Goal: Transaction & Acquisition: Purchase product/service

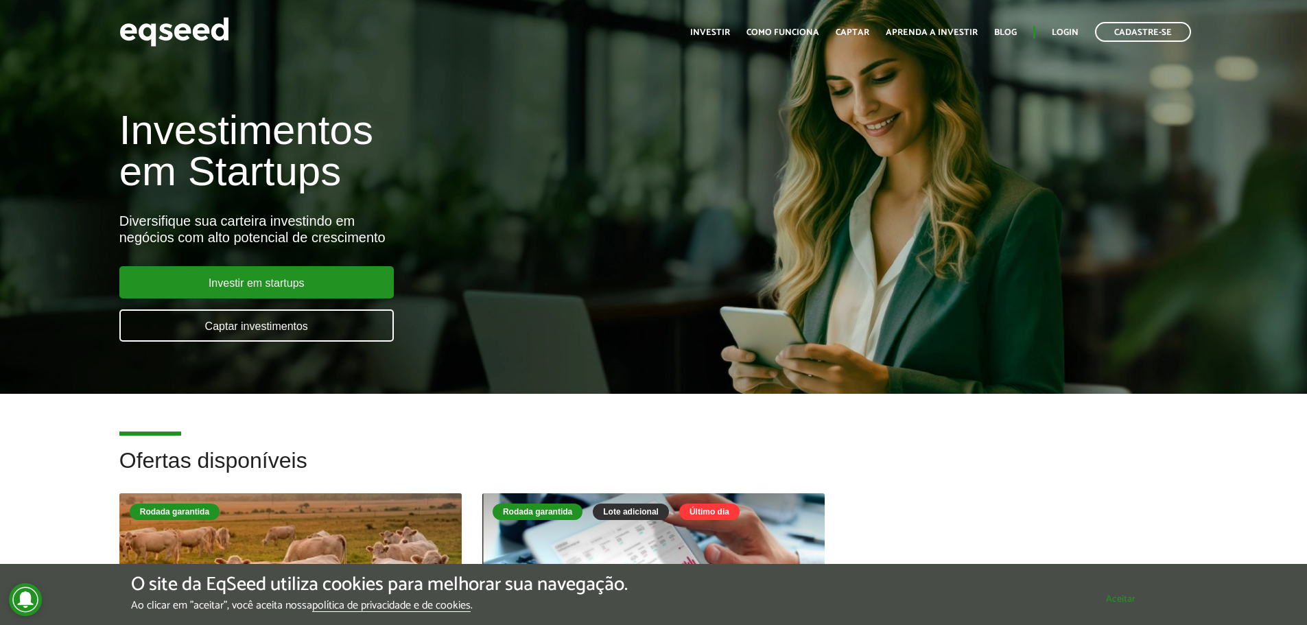
click at [1099, 611] on div "O site da EqSeed utiliza cookies para melhorar sua navegação. Ao clicar em "ace…" at bounding box center [654, 593] width 1046 height 38
click at [294, 328] on link "Captar investimentos" at bounding box center [256, 326] width 275 height 32
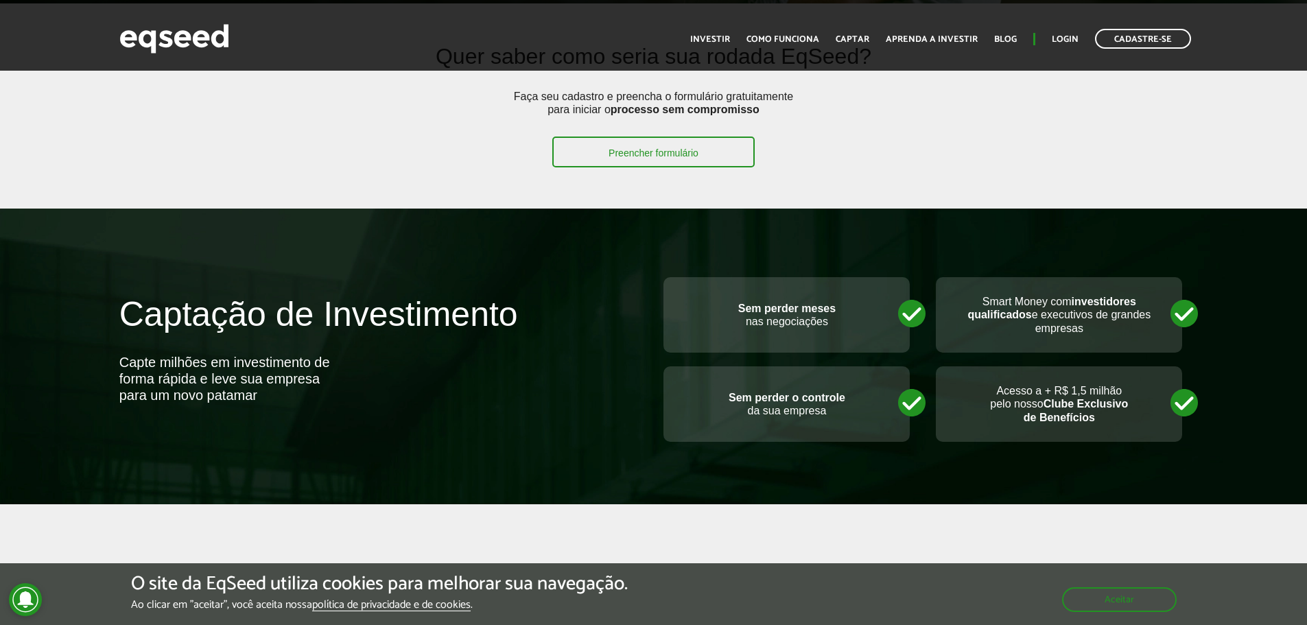
scroll to position [755, 0]
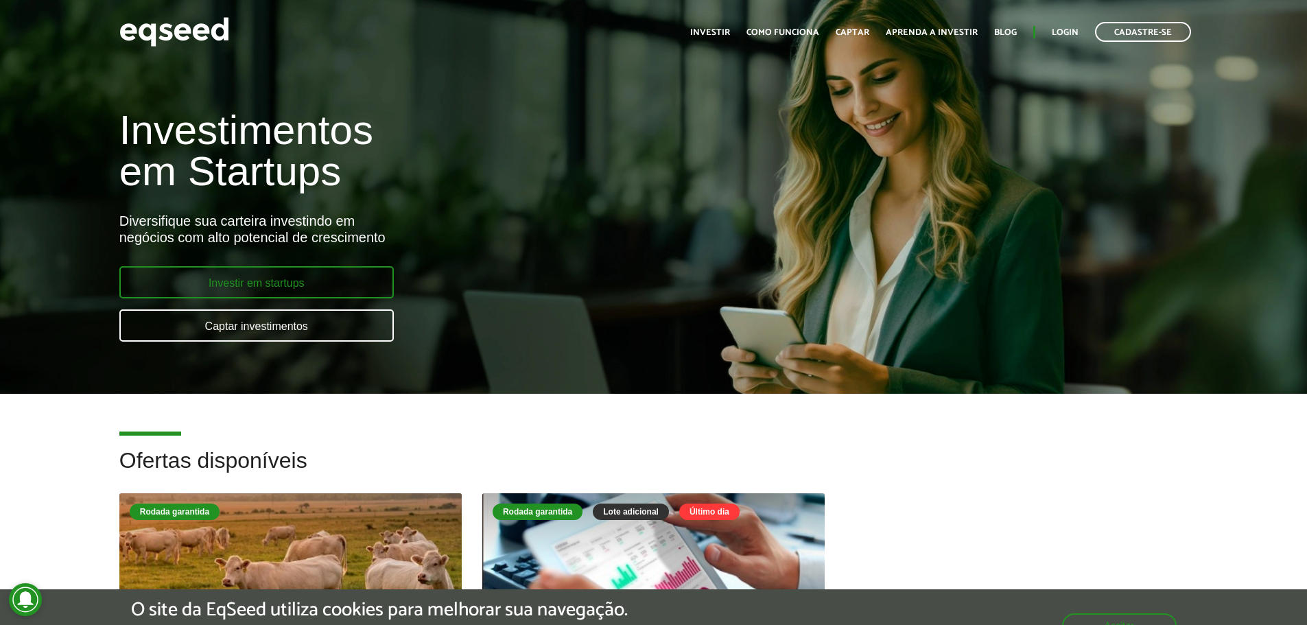
click at [209, 285] on link "Investir em startups" at bounding box center [256, 282] width 275 height 32
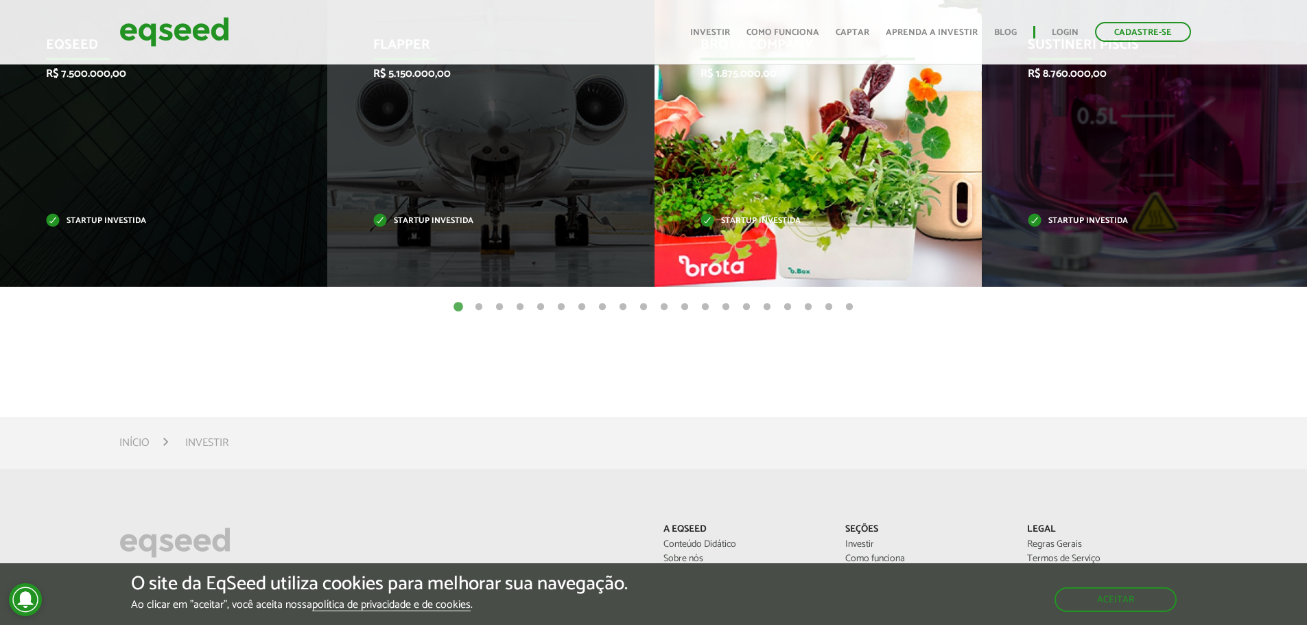
scroll to position [618, 0]
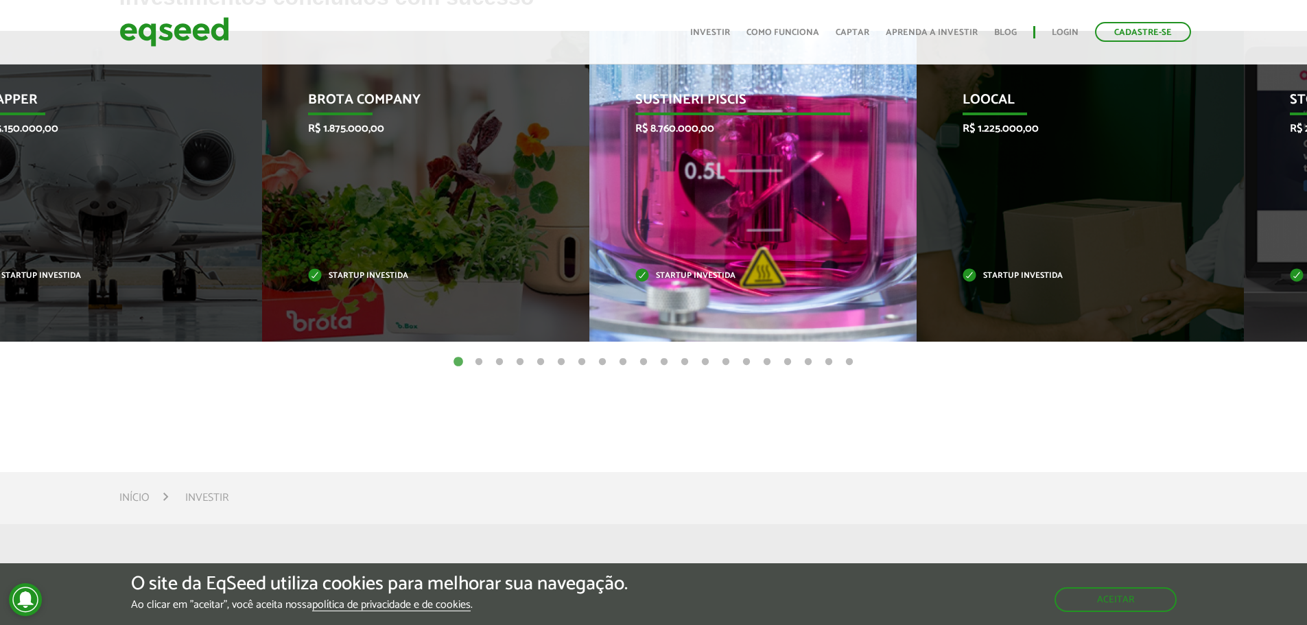
drag, startPoint x: 1066, startPoint y: 211, endPoint x: 545, endPoint y: 201, distance: 521.7
click at [590, 198] on div "Sustineri Piscis R$ 8.760.000,00 Startup investida" at bounding box center [743, 186] width 307 height 311
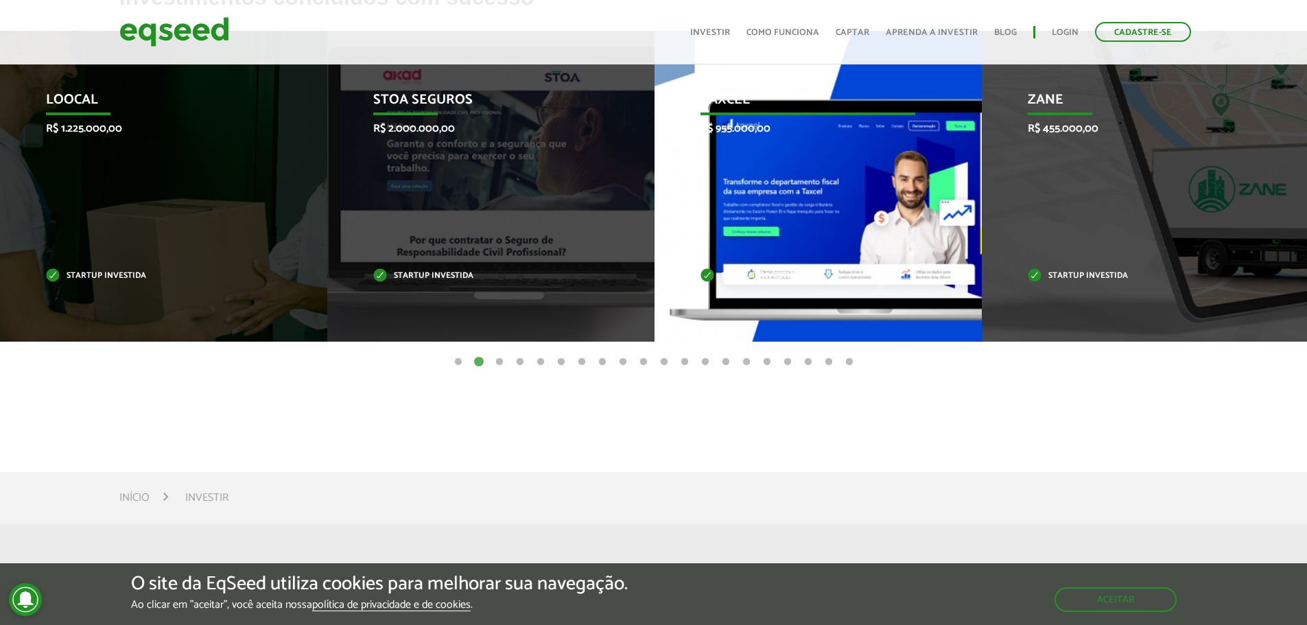
click at [982, 248] on div "Zane R$ 455.000,00 Startup investida" at bounding box center [1135, 186] width 307 height 311
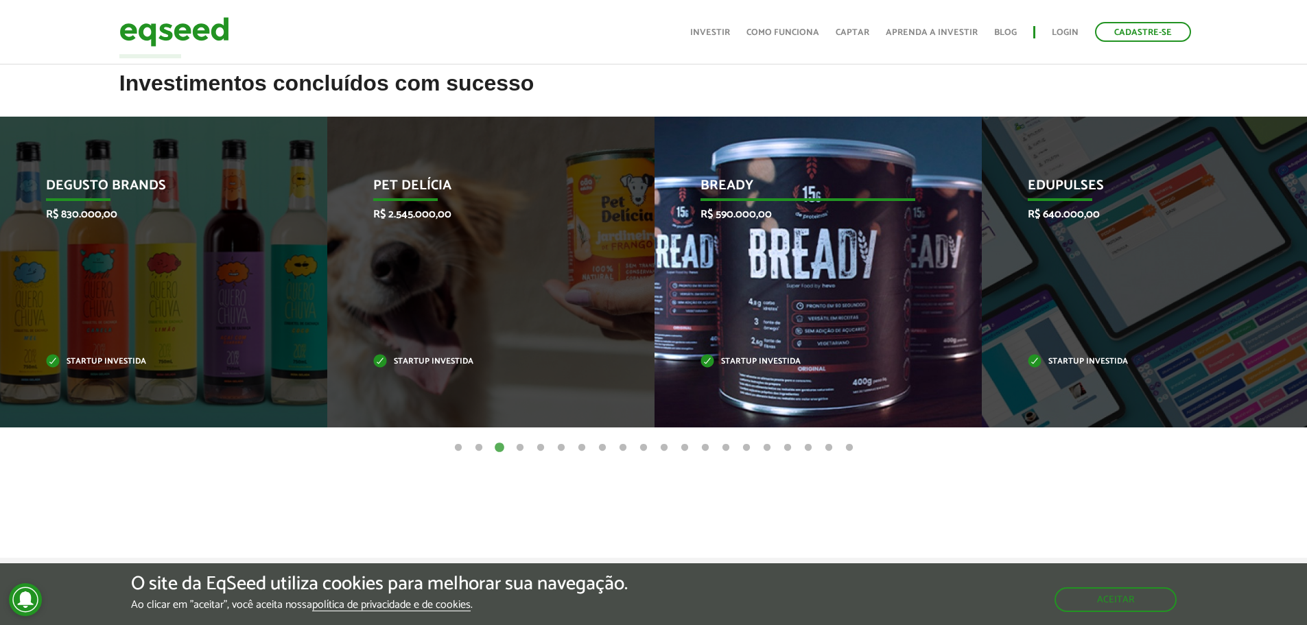
scroll to position [480, 0]
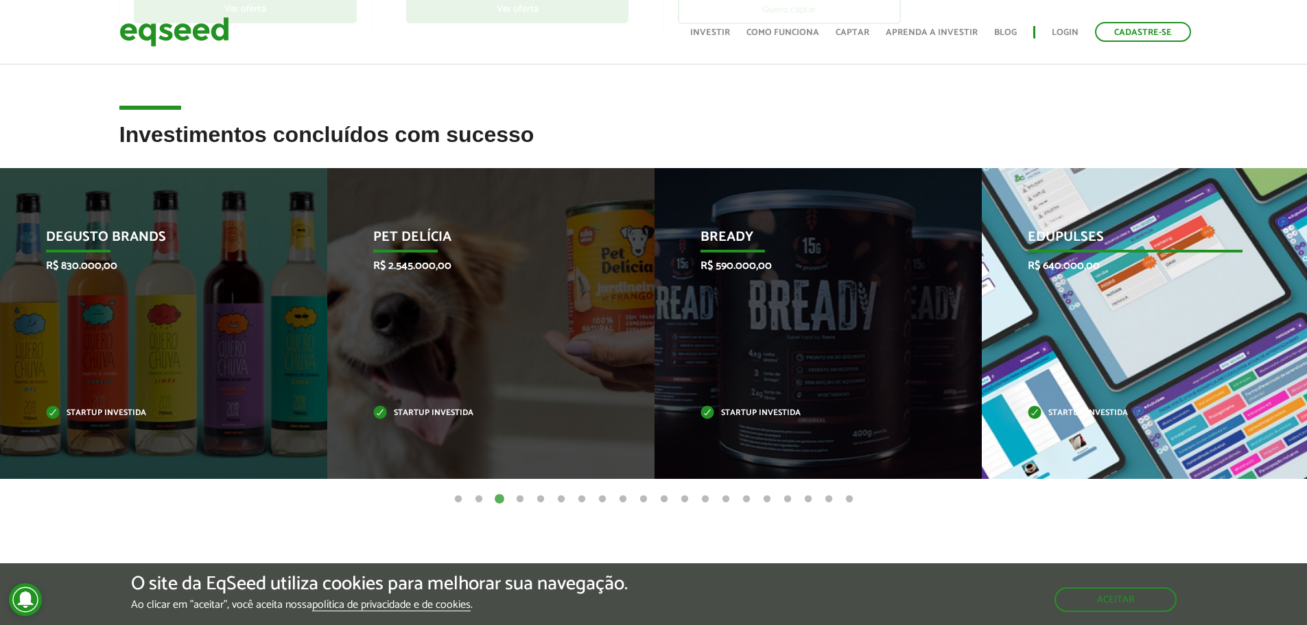
drag, startPoint x: 1185, startPoint y: 329, endPoint x: 710, endPoint y: 327, distance: 474.2
click at [982, 332] on div "Edupulses R$ 640.000,00 Startup investida" at bounding box center [1135, 323] width 307 height 311
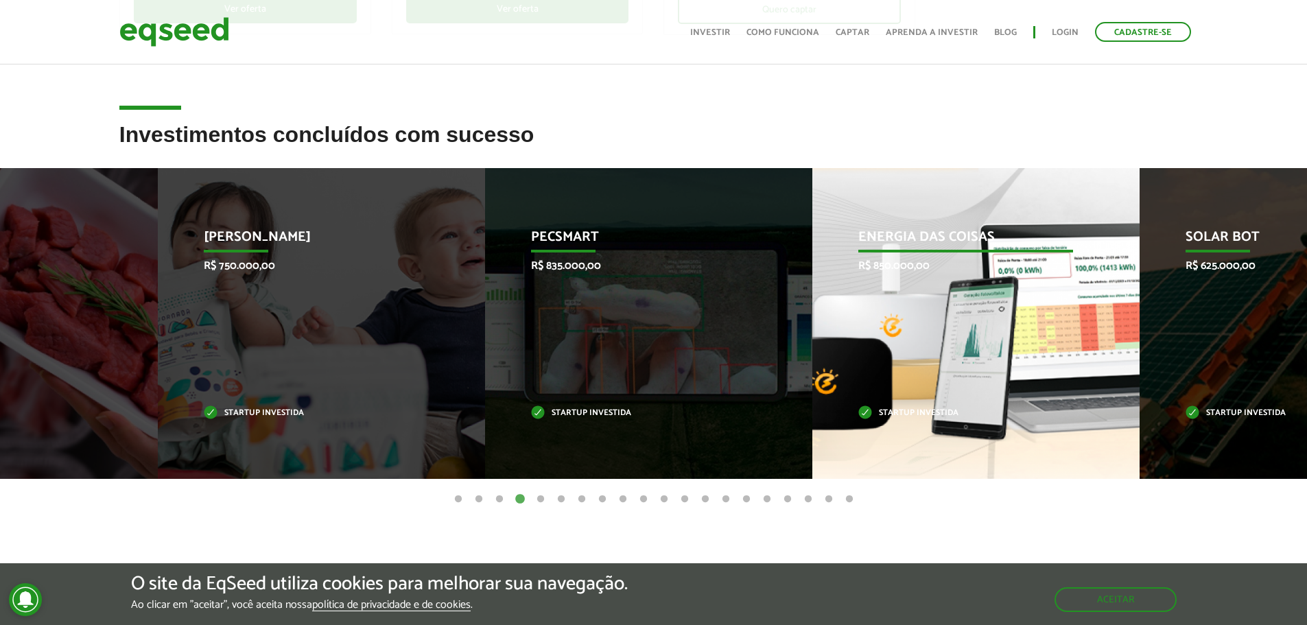
drag, startPoint x: 990, startPoint y: 359, endPoint x: 750, endPoint y: 354, distance: 239.6
click at [820, 358] on div "Energia das Coisas R$ 850.000,00 Startup investida" at bounding box center [966, 323] width 307 height 311
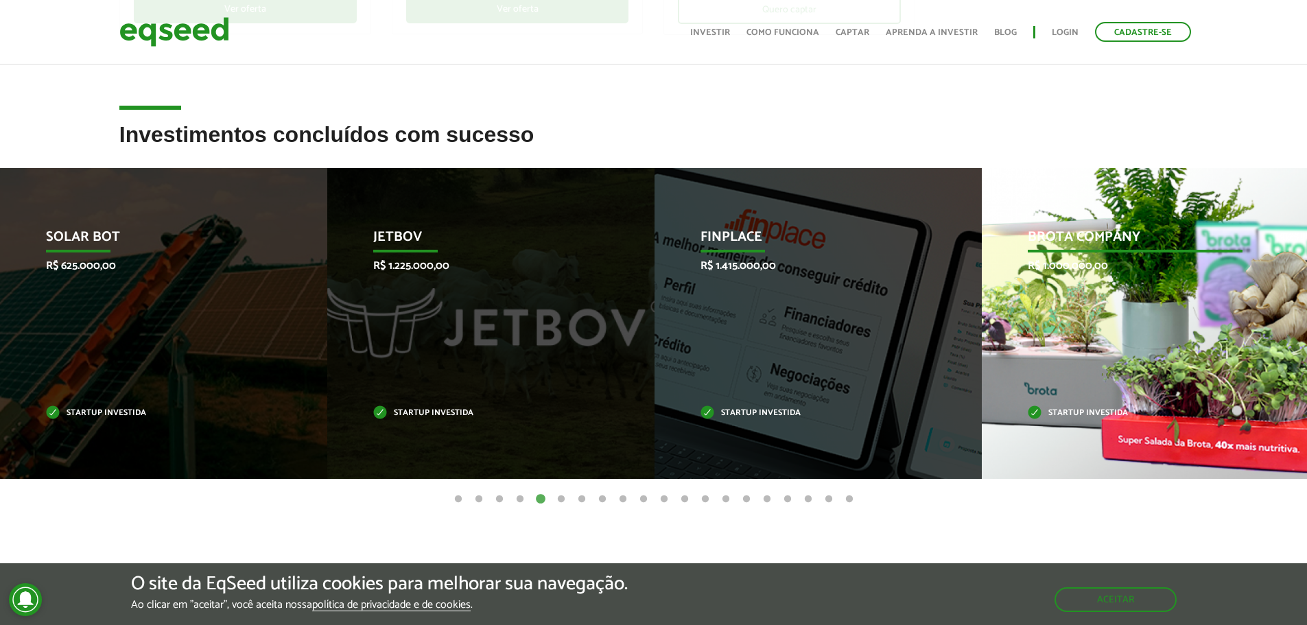
click at [982, 314] on div "Brota Company R$ 1.000.000,00 Startup investida" at bounding box center [1135, 323] width 307 height 311
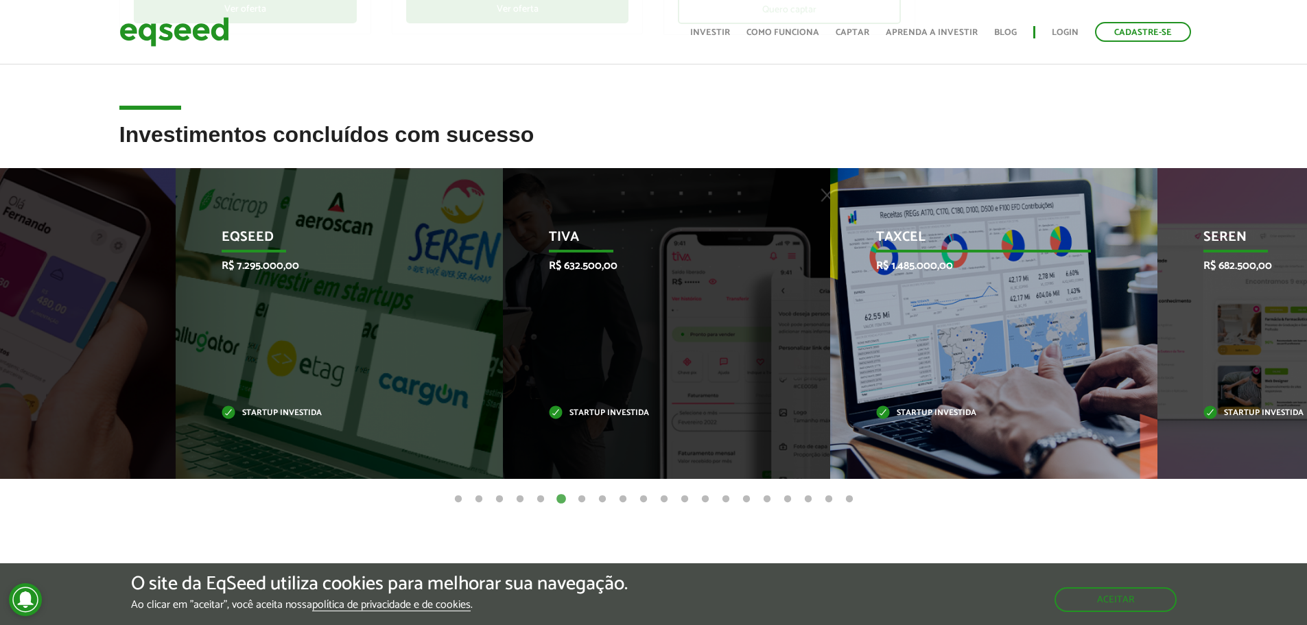
drag, startPoint x: 1018, startPoint y: 307, endPoint x: 749, endPoint y: 304, distance: 268.4
click at [830, 310] on div "Taxcel R$ 1.485.000,00 Startup investida" at bounding box center [983, 323] width 307 height 311
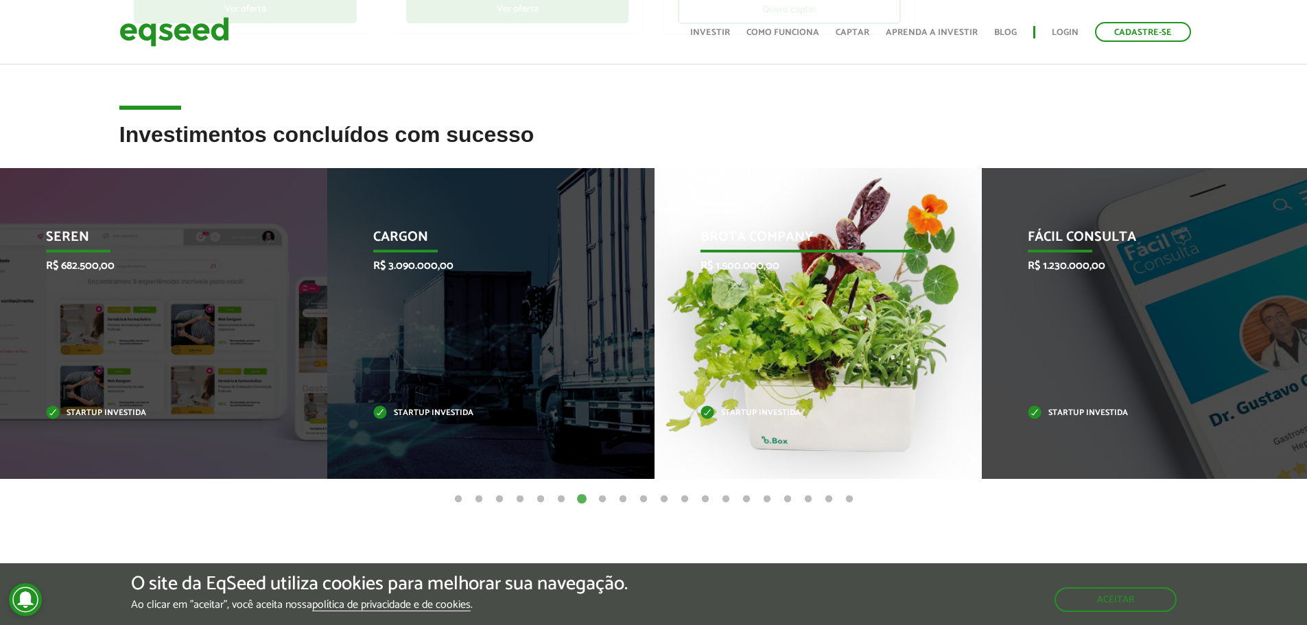
drag, startPoint x: 1031, startPoint y: 276, endPoint x: 736, endPoint y: 259, distance: 296.3
click at [982, 277] on div "Fácil Consulta R$ 1.230.000,00 Startup investida" at bounding box center [1135, 323] width 307 height 311
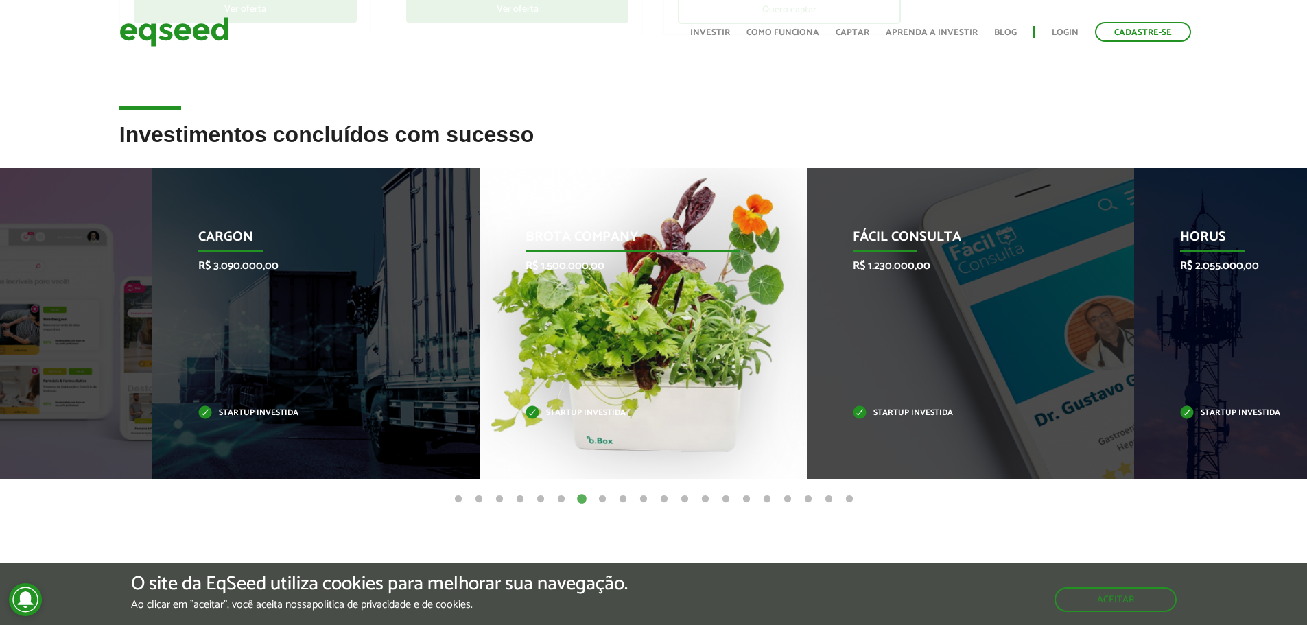
drag, startPoint x: 977, startPoint y: 279, endPoint x: 678, endPoint y: 263, distance: 299.0
click at [828, 279] on div "Fácil Consulta R$ 1.230.000,00 Startup investida" at bounding box center [960, 323] width 307 height 311
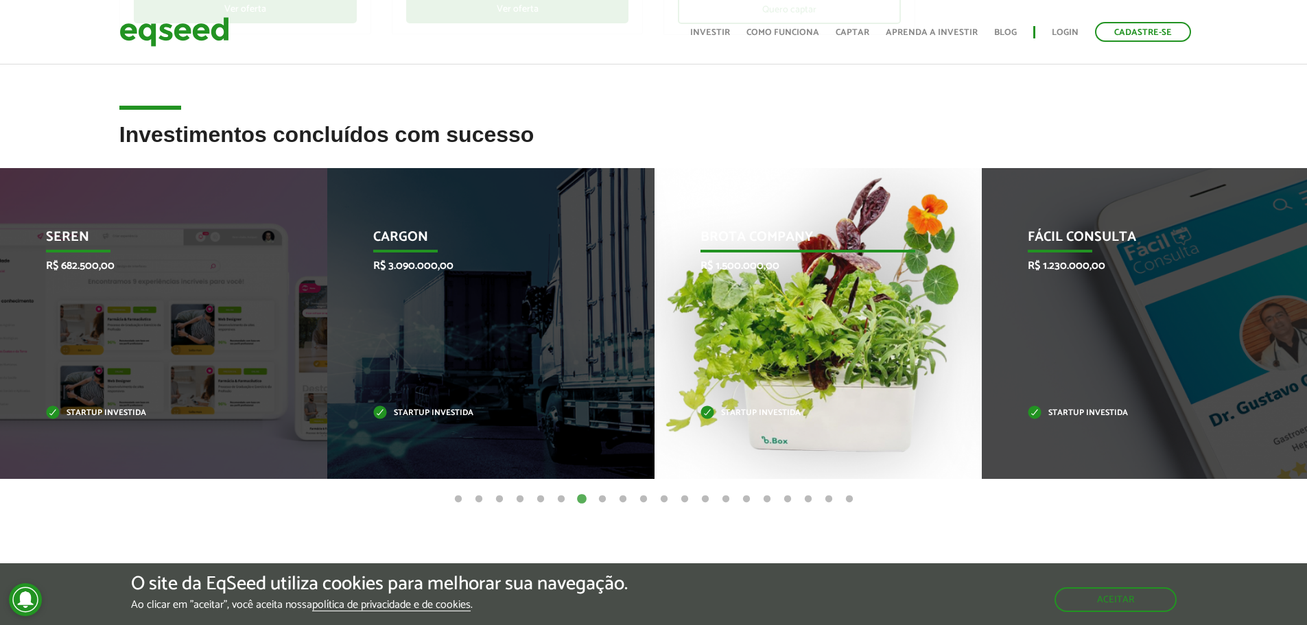
drag, startPoint x: 878, startPoint y: 349, endPoint x: 253, endPoint y: 329, distance: 625.5
click at [655, 337] on div "Brota Company R$ 1.500.000,00 Startup investida" at bounding box center [808, 323] width 307 height 311
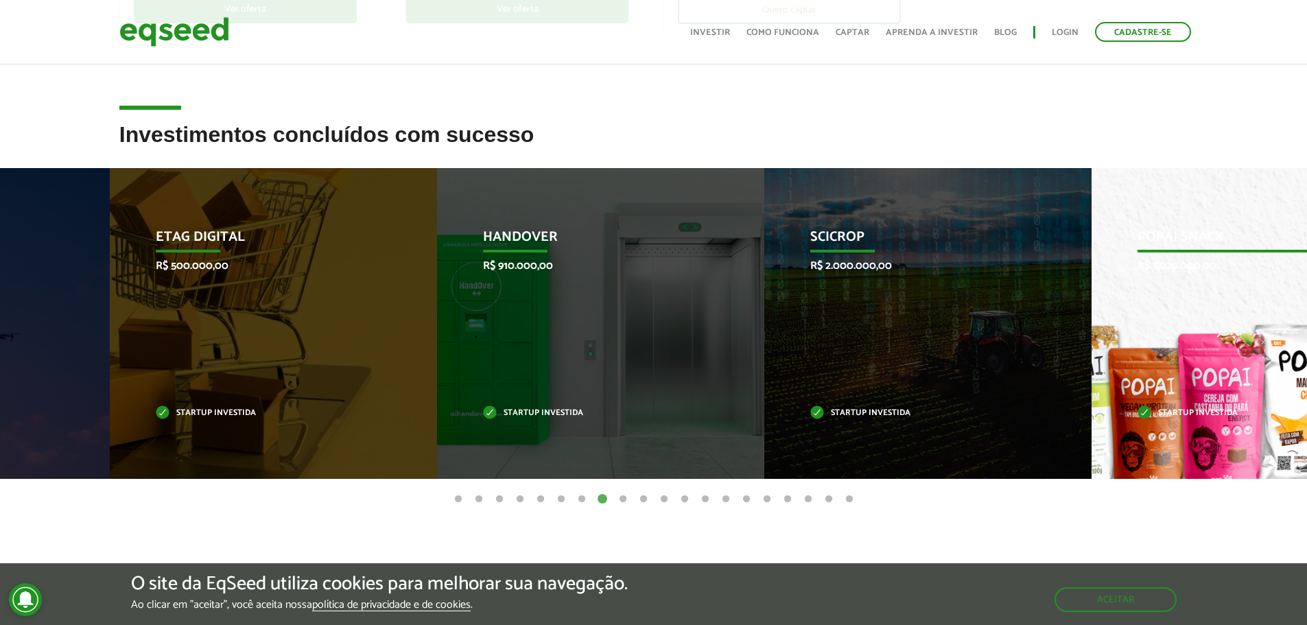
drag, startPoint x: 771, startPoint y: 307, endPoint x: 348, endPoint y: 370, distance: 427.4
click at [437, 371] on div "HandOver R$ 910.000,00 Startup investida" at bounding box center [590, 323] width 307 height 311
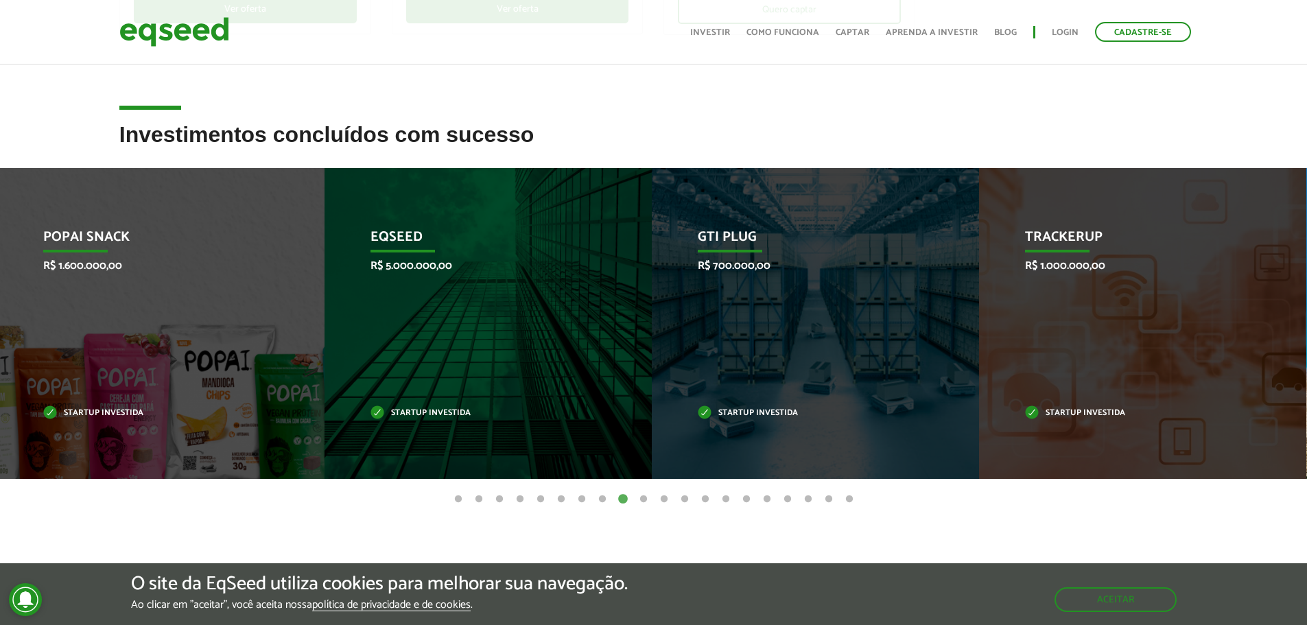
drag, startPoint x: 936, startPoint y: 351, endPoint x: 539, endPoint y: 365, distance: 396.9
click at [652, 361] on div "GTI PLUG R$ 700.000,00 Startup investida" at bounding box center [805, 323] width 307 height 311
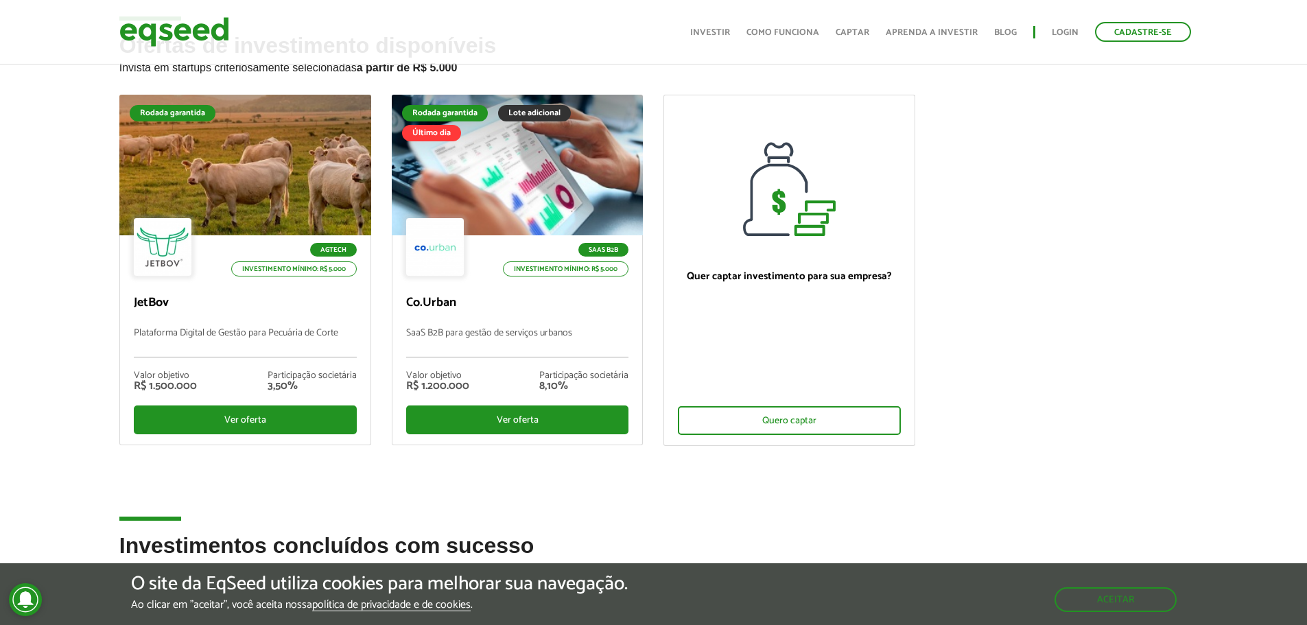
scroll to position [69, 0]
